Goal: Transaction & Acquisition: Purchase product/service

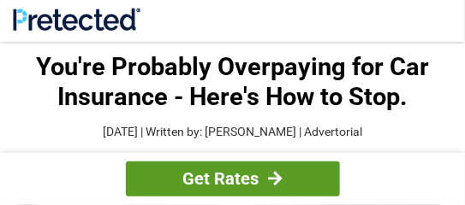
click at [200, 172] on link "Get Rates" at bounding box center [233, 179] width 214 height 35
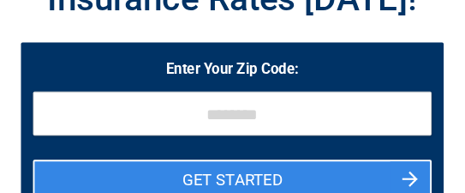
scroll to position [170, 0]
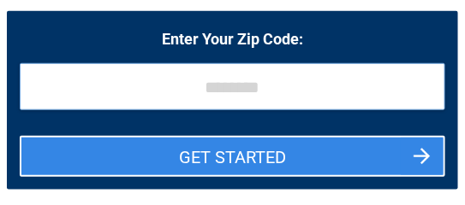
click at [82, 86] on input "tel" at bounding box center [232, 86] width 425 height 47
click at [218, 99] on input "tel" at bounding box center [232, 86] width 425 height 47
click at [121, 85] on input "tel" at bounding box center [232, 86] width 425 height 47
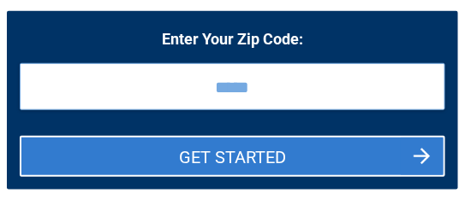
type input "*****"
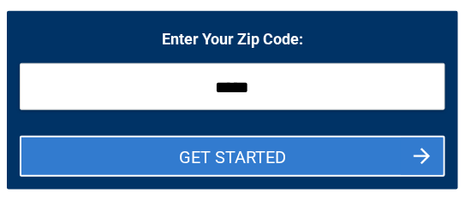
click at [206, 160] on button "GET STARTED" at bounding box center [232, 156] width 425 height 41
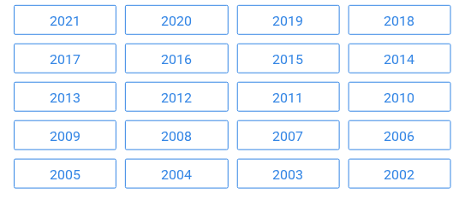
click at [401, 175] on link "2002" at bounding box center [399, 174] width 103 height 30
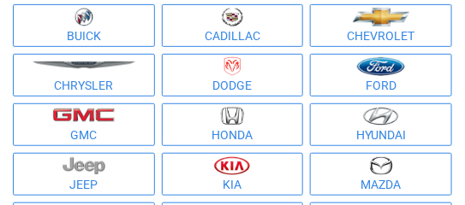
scroll to position [102, 0]
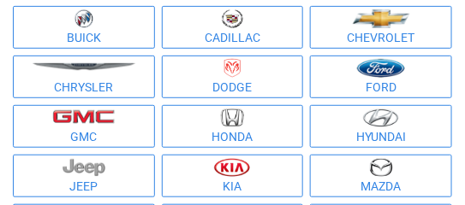
click at [341, 11] on figure at bounding box center [380, 18] width 135 height 19
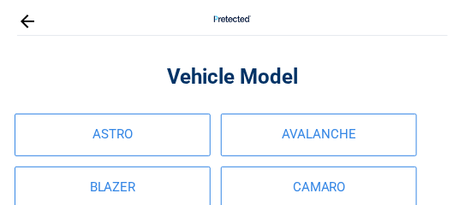
scroll to position [33, 0]
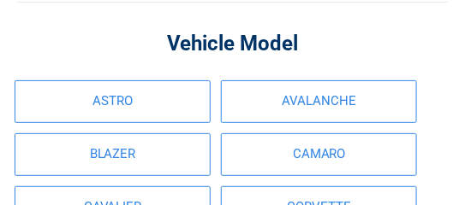
click at [145, 134] on link "BLAZER" at bounding box center [113, 155] width 196 height 43
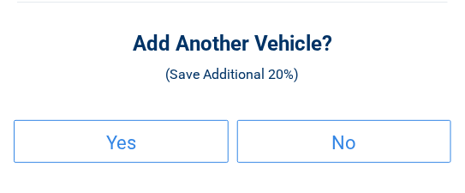
scroll to position [0, 0]
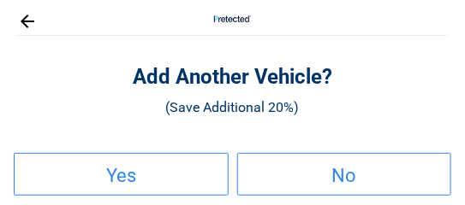
click at [140, 166] on link "Yes" at bounding box center [121, 174] width 215 height 43
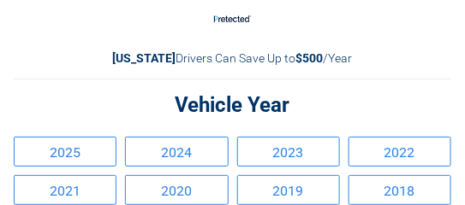
click at [140, 166] on link "2024" at bounding box center [176, 152] width 103 height 30
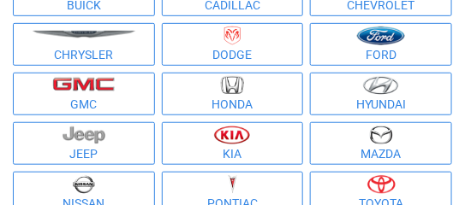
scroll to position [136, 0]
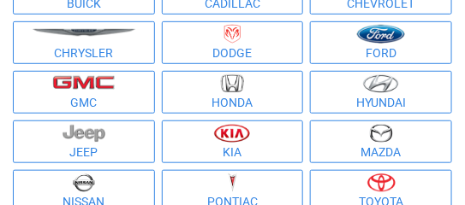
click at [140, 167] on li "Nissan" at bounding box center [83, 192] width 149 height 50
click at [377, 137] on img at bounding box center [381, 133] width 24 height 19
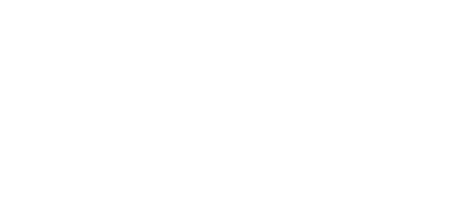
scroll to position [376, 0]
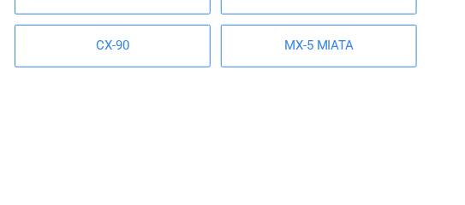
scroll to position [15, 0]
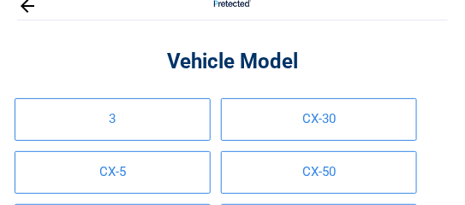
click at [234, 39] on div "Vehicle Model 3 CX-30 CX-5 CX-50 CX-90 MX-5 MIATA" at bounding box center [232, 194] width 437 height 342
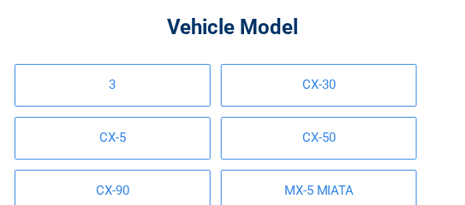
scroll to position [84, 0]
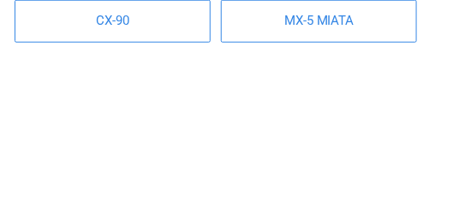
click at [234, 39] on link "MX-5 MIATA" at bounding box center [319, 21] width 196 height 43
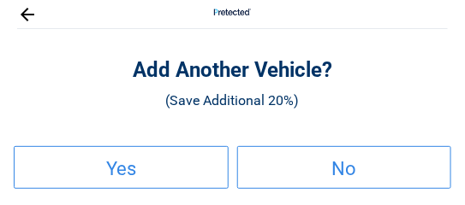
scroll to position [0, 0]
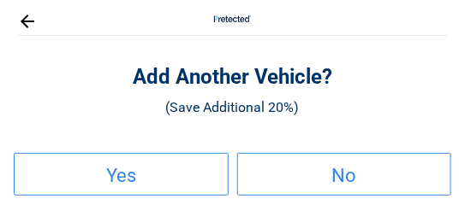
click at [157, 181] on link "Yes" at bounding box center [121, 174] width 215 height 43
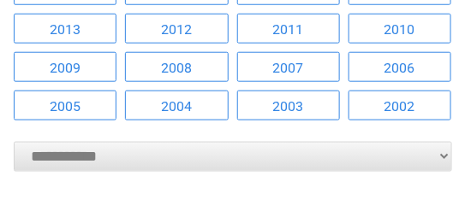
scroll to position [273, 0]
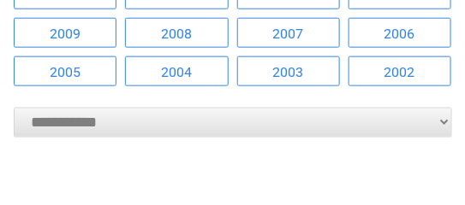
click at [98, 134] on select "**********" at bounding box center [233, 123] width 438 height 30
select select "****"
click at [14, 108] on select "**********" at bounding box center [233, 123] width 438 height 30
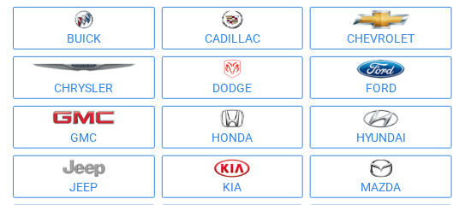
scroll to position [102, 0]
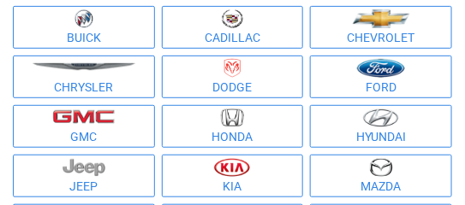
click at [373, 167] on img at bounding box center [381, 167] width 24 height 19
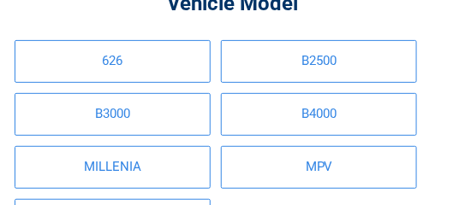
scroll to position [0, 0]
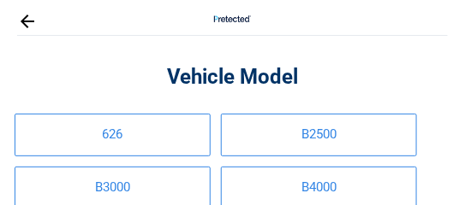
click at [358, 179] on link "B4000" at bounding box center [319, 188] width 196 height 43
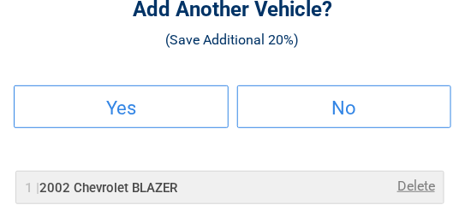
scroll to position [102, 0]
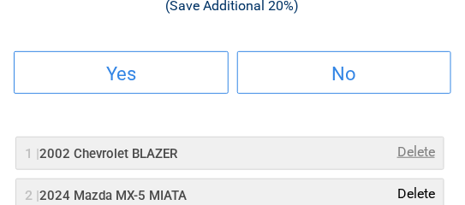
click at [416, 195] on link "Delete" at bounding box center [416, 194] width 38 height 21
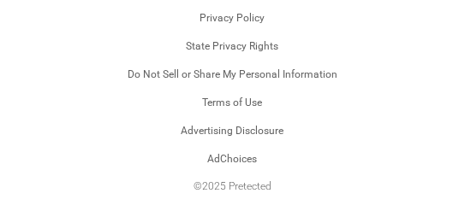
scroll to position [1192, 0]
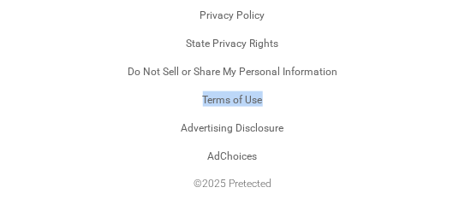
drag, startPoint x: 8, startPoint y: 98, endPoint x: -25, endPoint y: 71, distance: 42.5
